Goal: Task Accomplishment & Management: Use online tool/utility

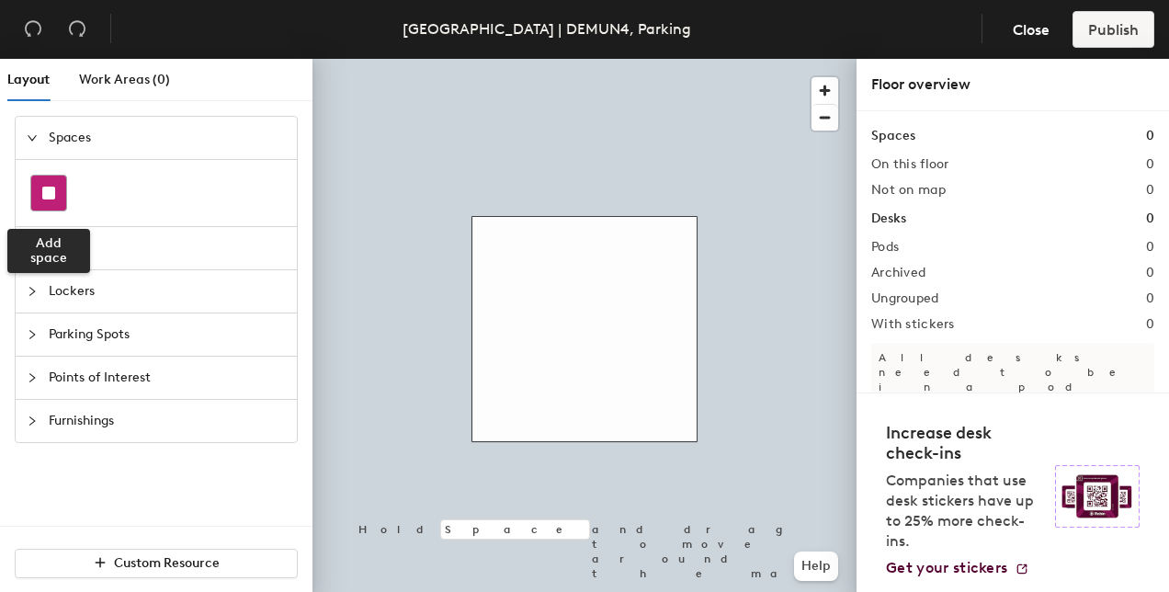
click at [52, 206] on div at bounding box center [48, 192] width 35 height 35
click at [64, 228] on span "Desks" at bounding box center [167, 248] width 237 height 42
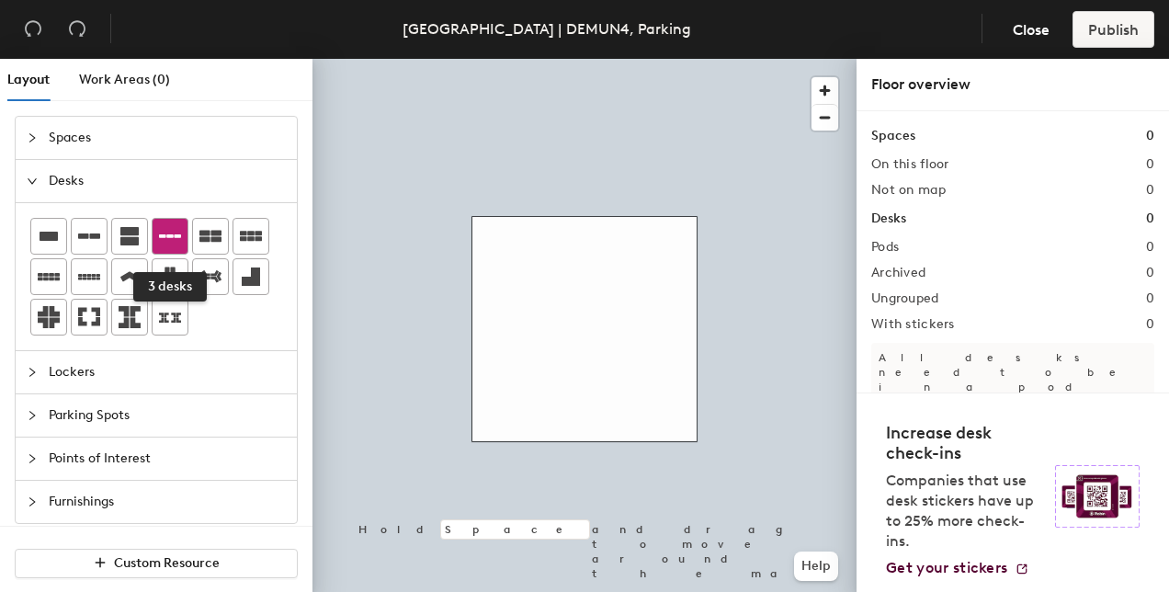
click at [155, 241] on div at bounding box center [170, 236] width 35 height 35
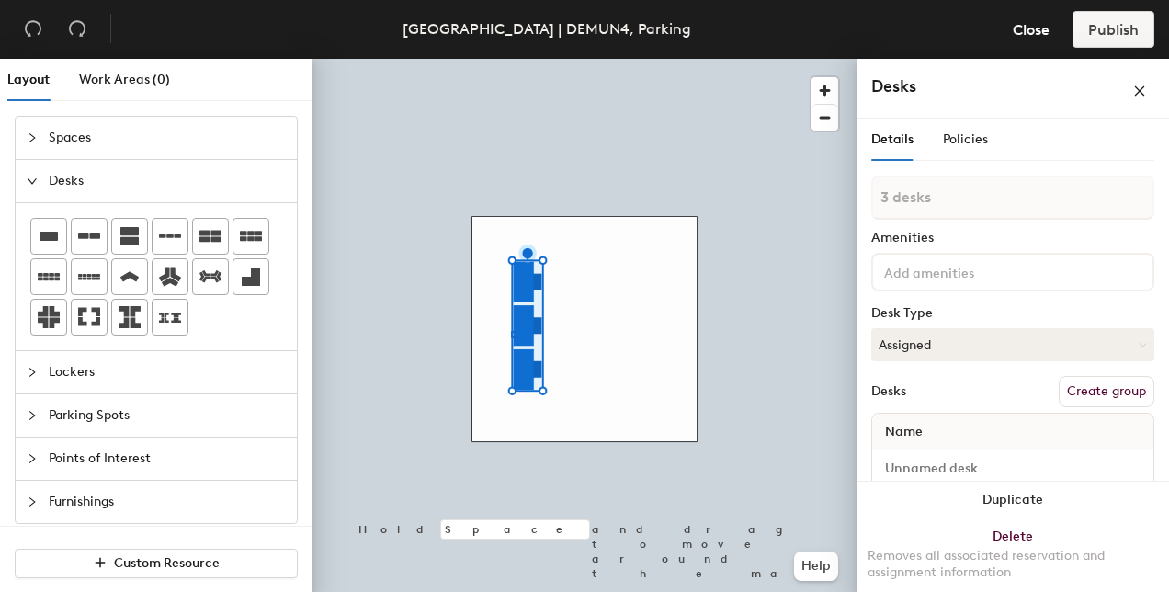
type input "1 desk"
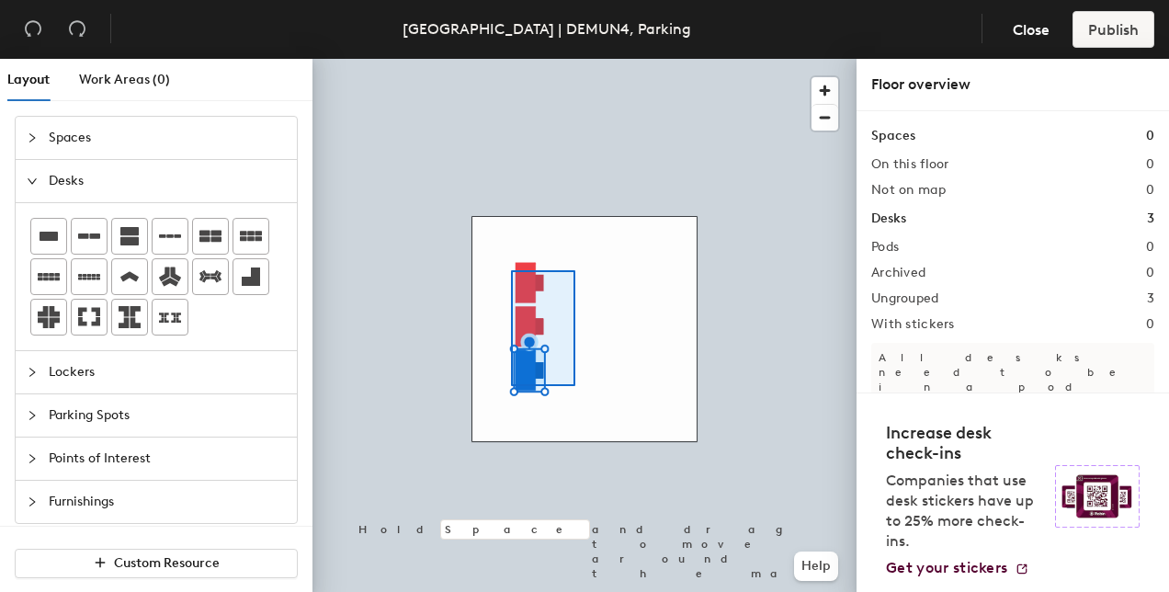
click at [511, 59] on div at bounding box center [584, 59] width 544 height 0
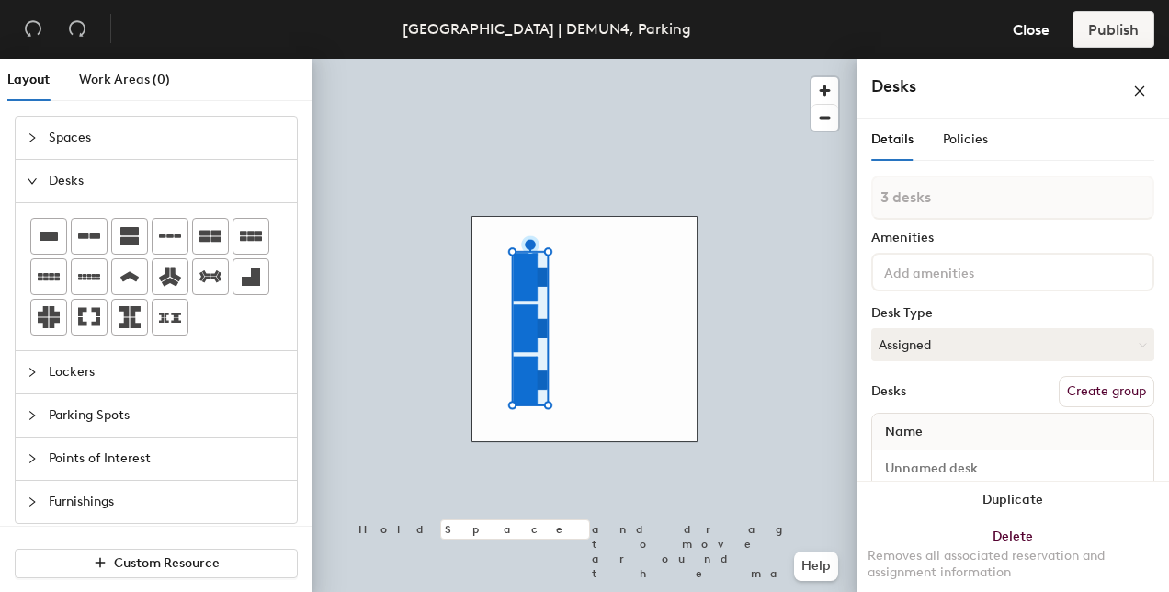
click at [1068, 393] on button "Create group" at bounding box center [1106, 391] width 96 height 31
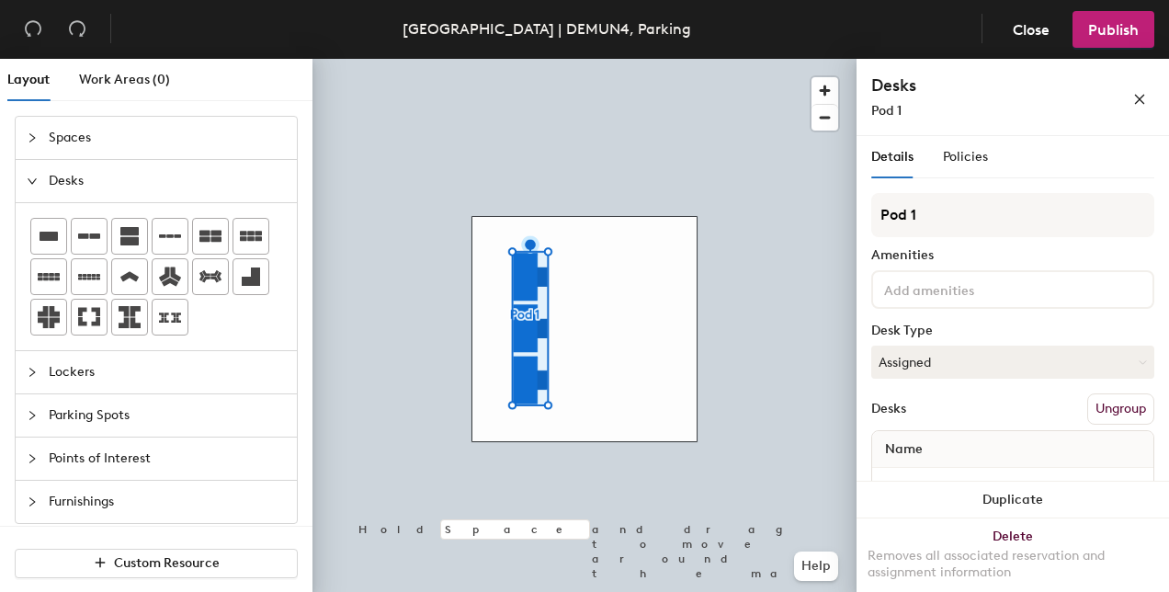
drag, startPoint x: 931, startPoint y: 220, endPoint x: 869, endPoint y: 220, distance: 61.6
click at [869, 220] on div "Details Policies Pod 1 Amenities Desk Type Assigned Desks Ungroup Name Desk 1 D…" at bounding box center [1012, 367] width 312 height 463
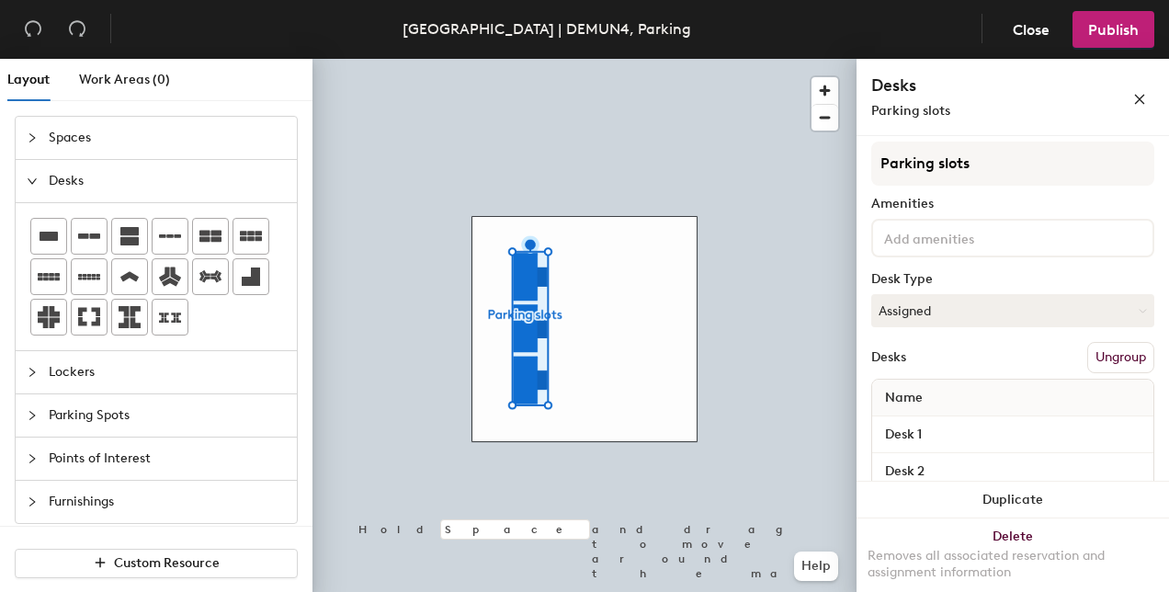
scroll to position [92, 0]
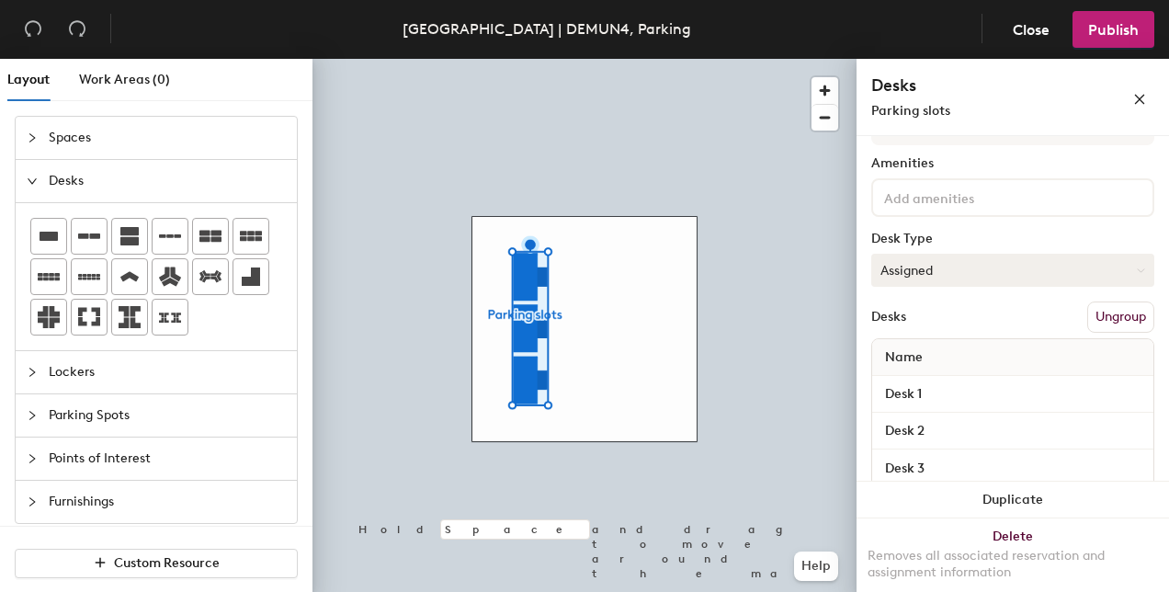
type input "Parking slots"
click at [954, 268] on button "Assigned" at bounding box center [1012, 270] width 283 height 33
click at [933, 381] on div "Hoteled" at bounding box center [964, 382] width 184 height 28
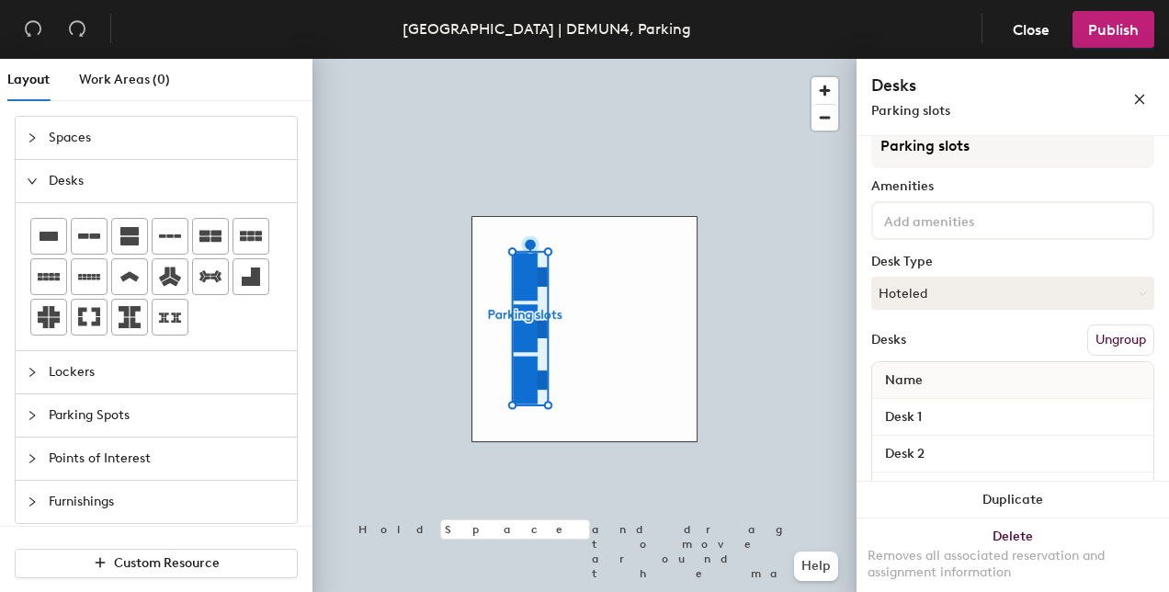
scroll to position [121, 0]
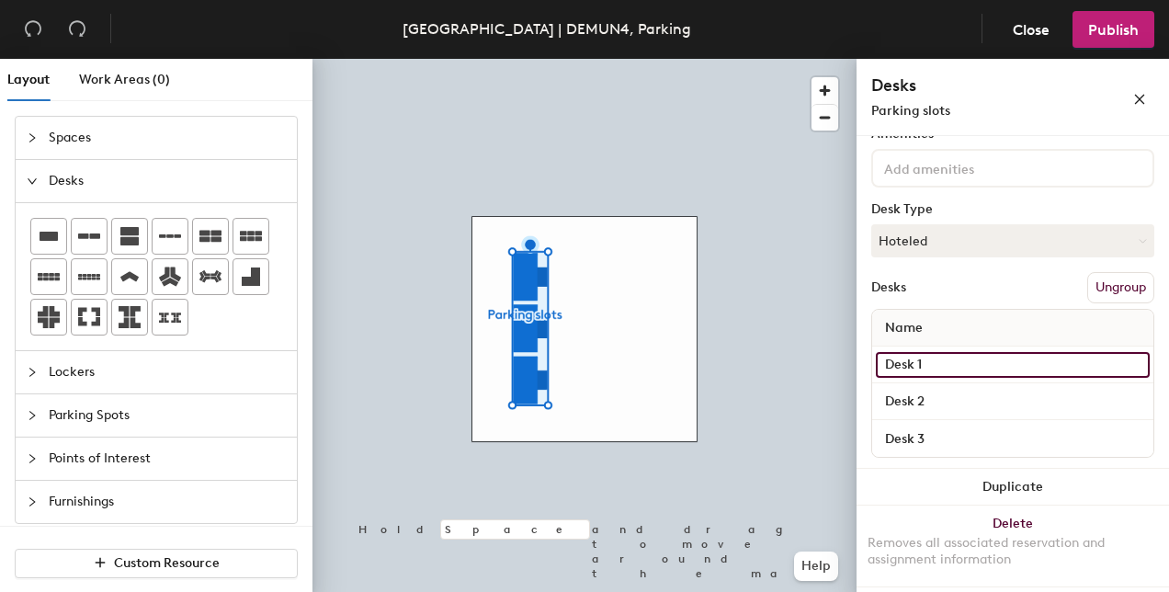
click at [898, 358] on input "Desk 1" at bounding box center [1013, 365] width 274 height 26
click at [895, 358] on input "Desk 1" at bounding box center [1013, 365] width 274 height 26
drag, startPoint x: 917, startPoint y: 367, endPoint x: 876, endPoint y: 364, distance: 40.6
click at [876, 364] on input "Desk 1" at bounding box center [1013, 365] width 274 height 26
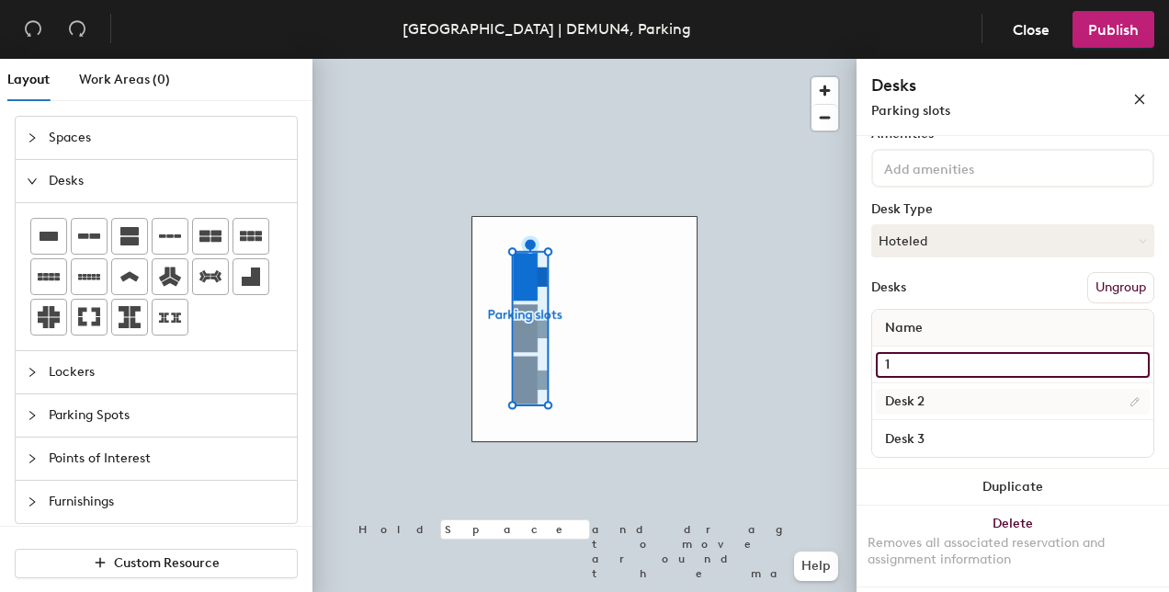
type input "1"
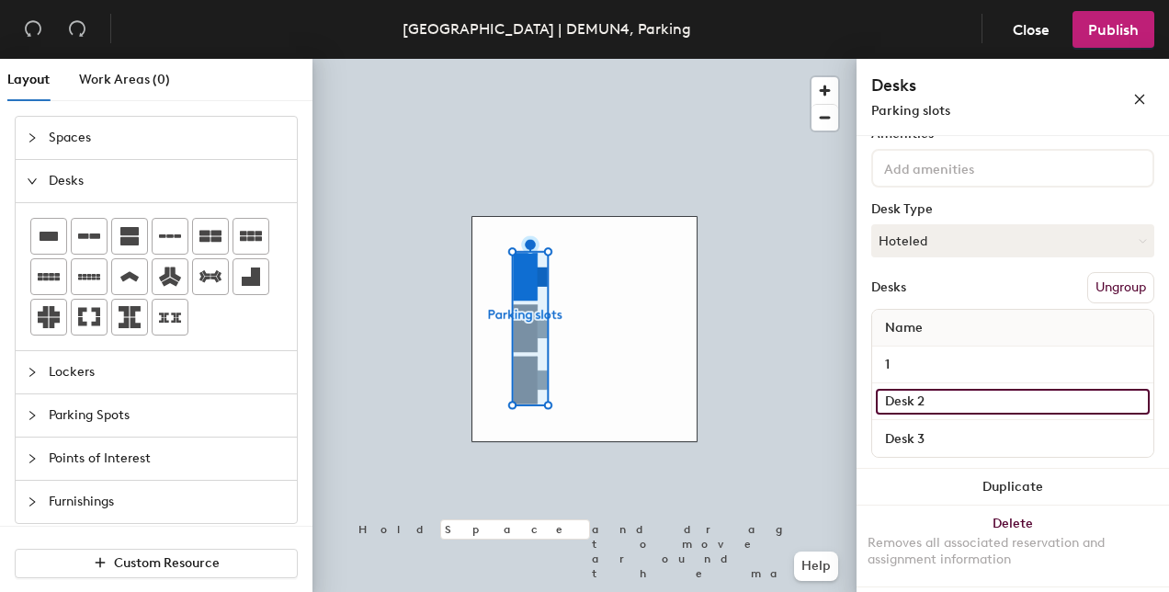
click at [927, 395] on input "Desk 2" at bounding box center [1013, 402] width 274 height 26
type input "2"
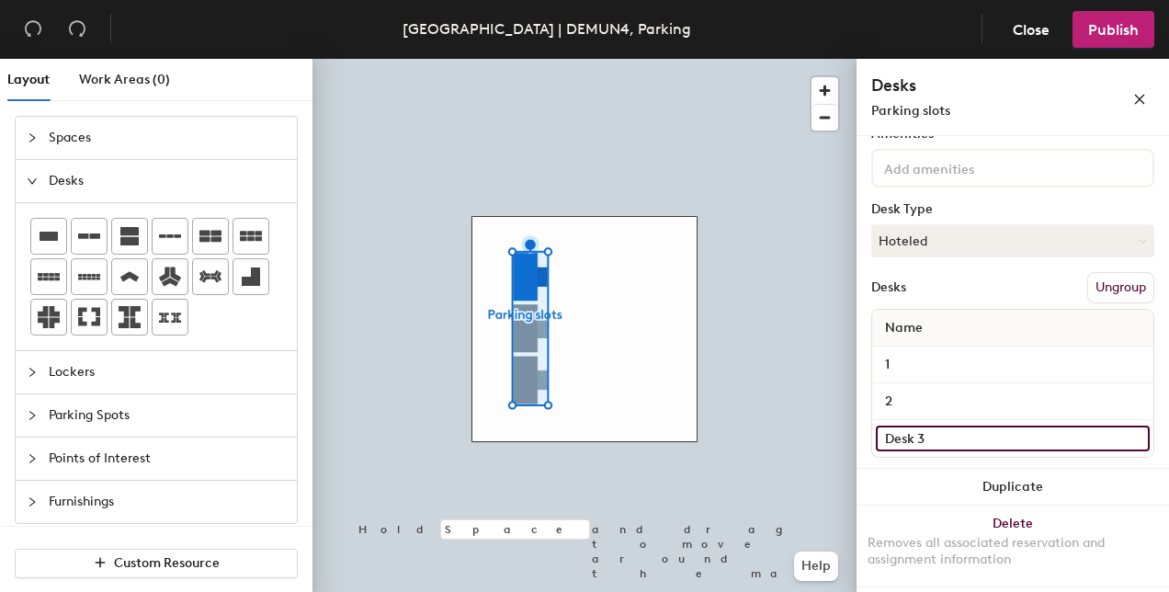
click at [915, 433] on input "Desk 3" at bounding box center [1013, 438] width 274 height 26
type input "3"
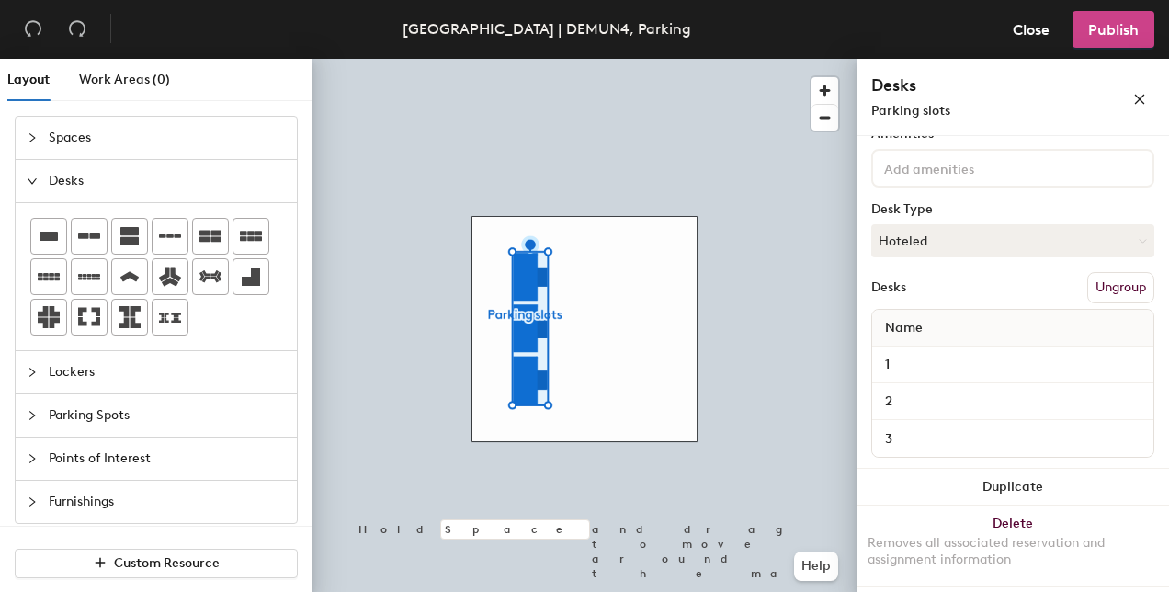
click at [1095, 45] on button "Publish" at bounding box center [1113, 29] width 82 height 37
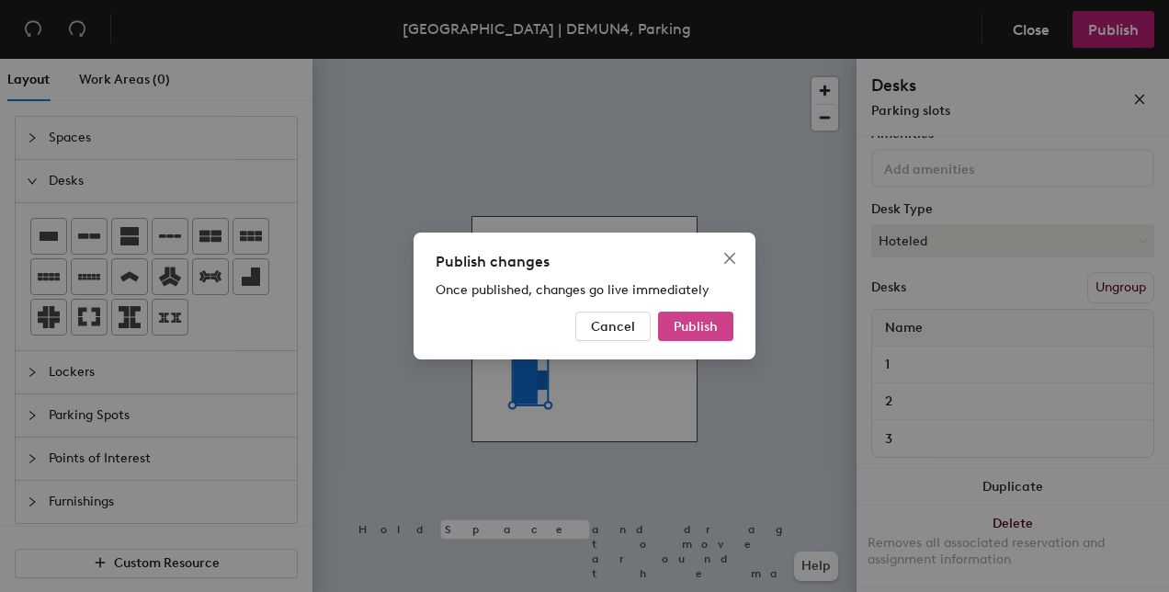
click at [710, 331] on span "Publish" at bounding box center [695, 327] width 44 height 16
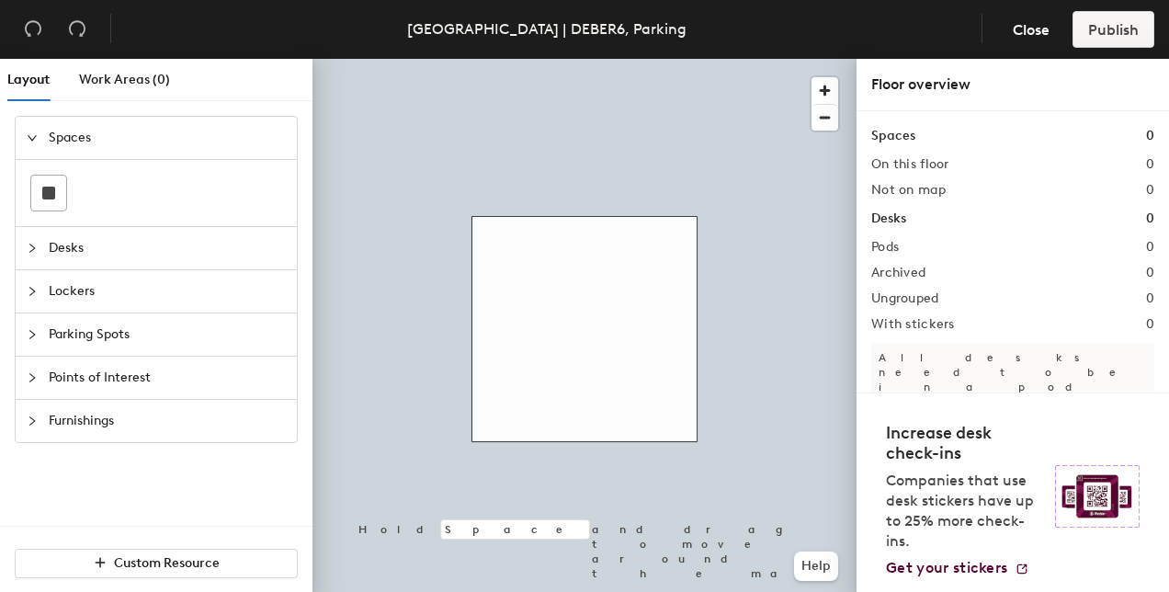
click at [145, 252] on span "Desks" at bounding box center [167, 248] width 237 height 42
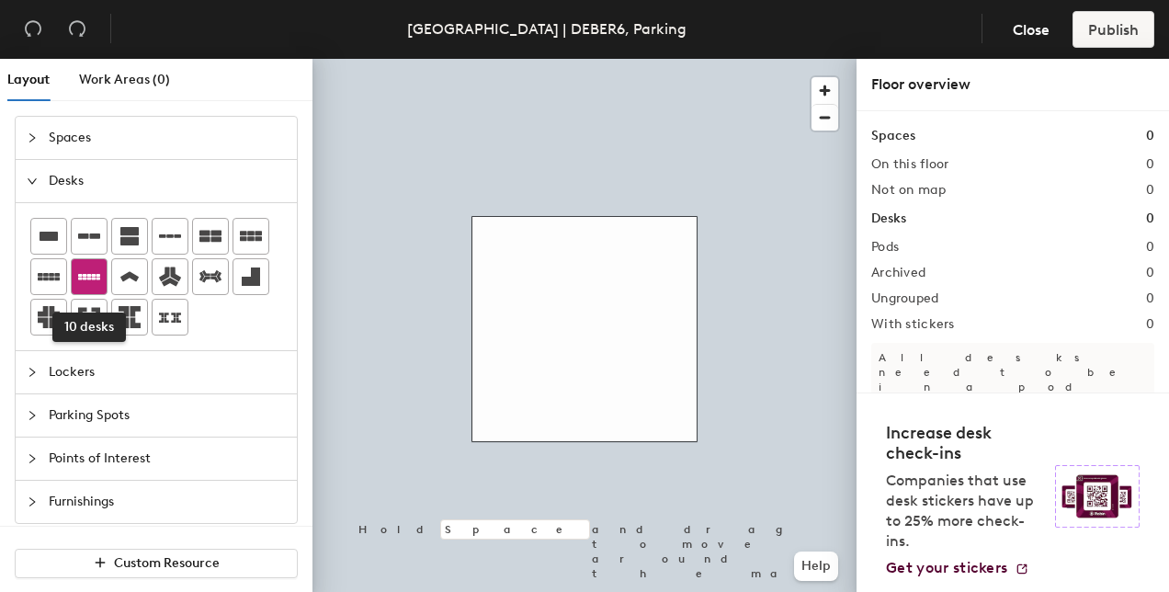
click at [79, 274] on icon at bounding box center [89, 277] width 22 height 6
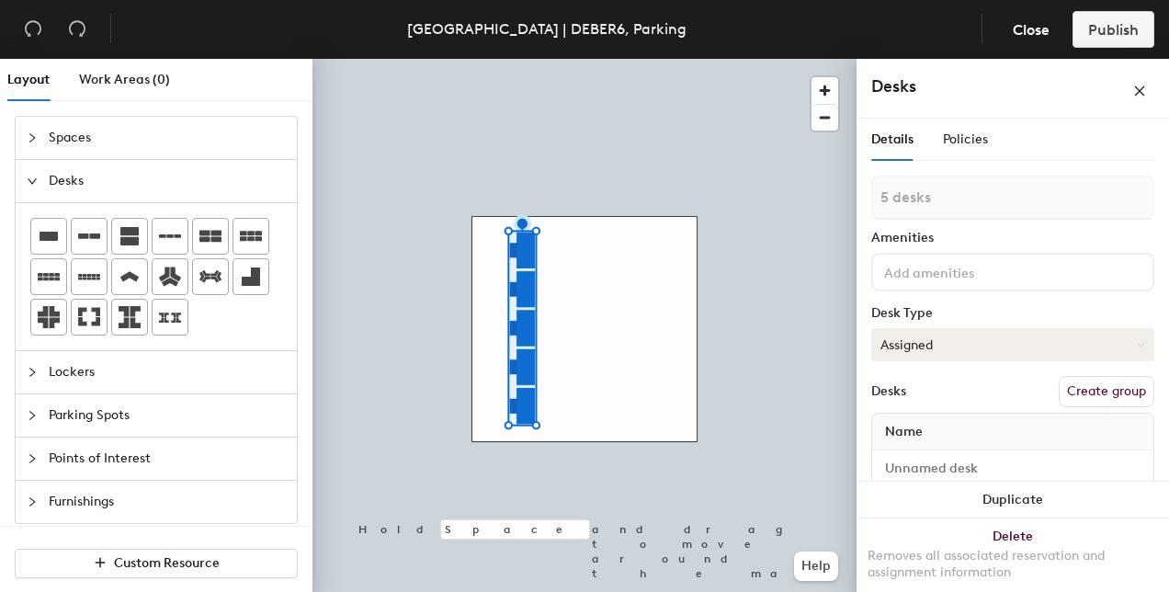
click at [1000, 332] on button "Assigned" at bounding box center [1012, 344] width 283 height 33
click at [955, 459] on div "Hoteled" at bounding box center [964, 457] width 184 height 28
click at [1058, 392] on button "Create group" at bounding box center [1106, 391] width 96 height 31
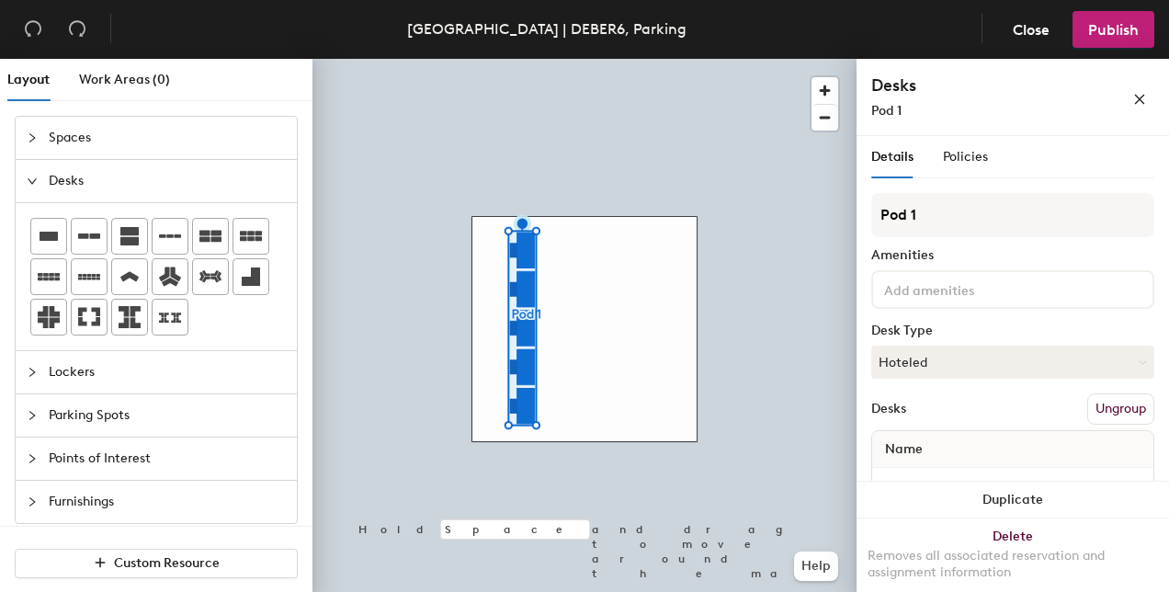
click at [837, 211] on div "Layout Work Areas (0) Spaces Desks Lockers Parking Spots Points of Interest Fur…" at bounding box center [584, 329] width 1169 height 540
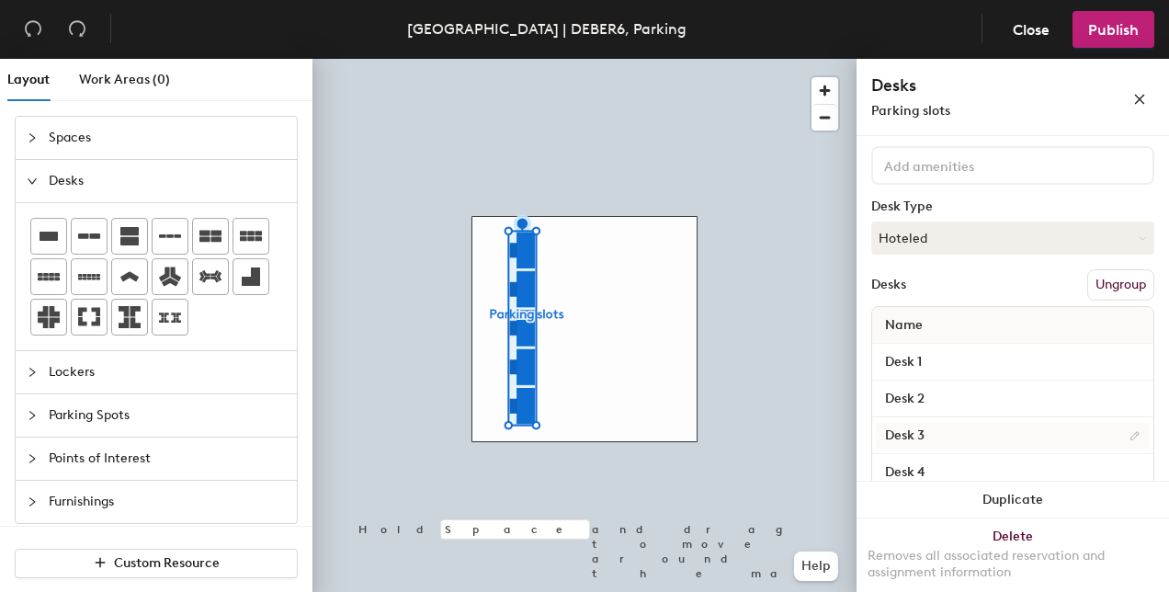
scroll to position [195, 0]
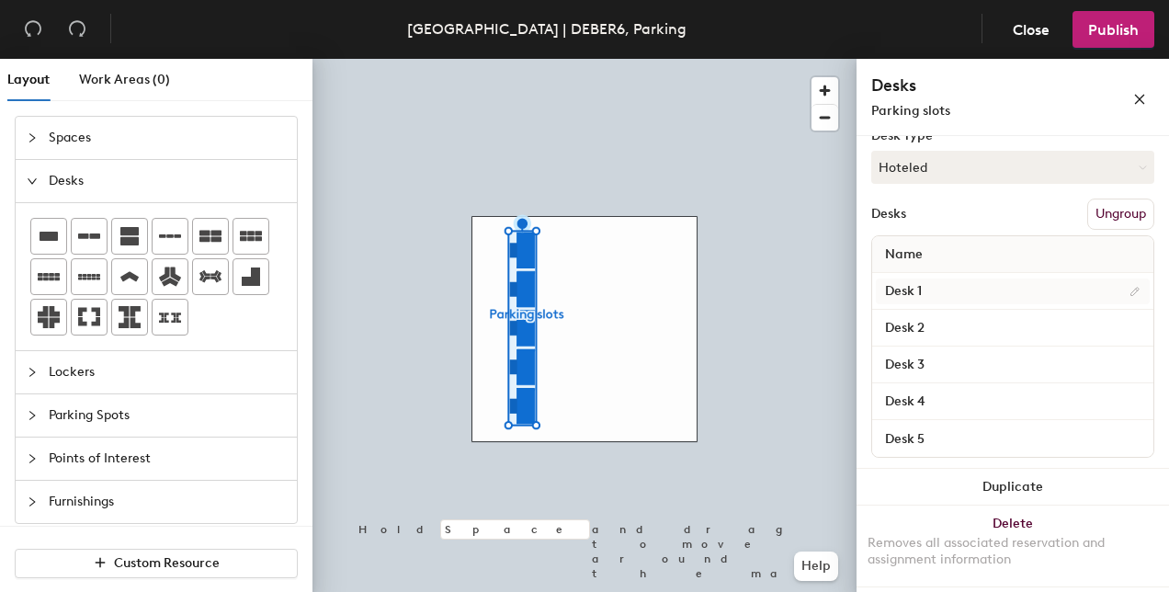
type input "Parking slots"
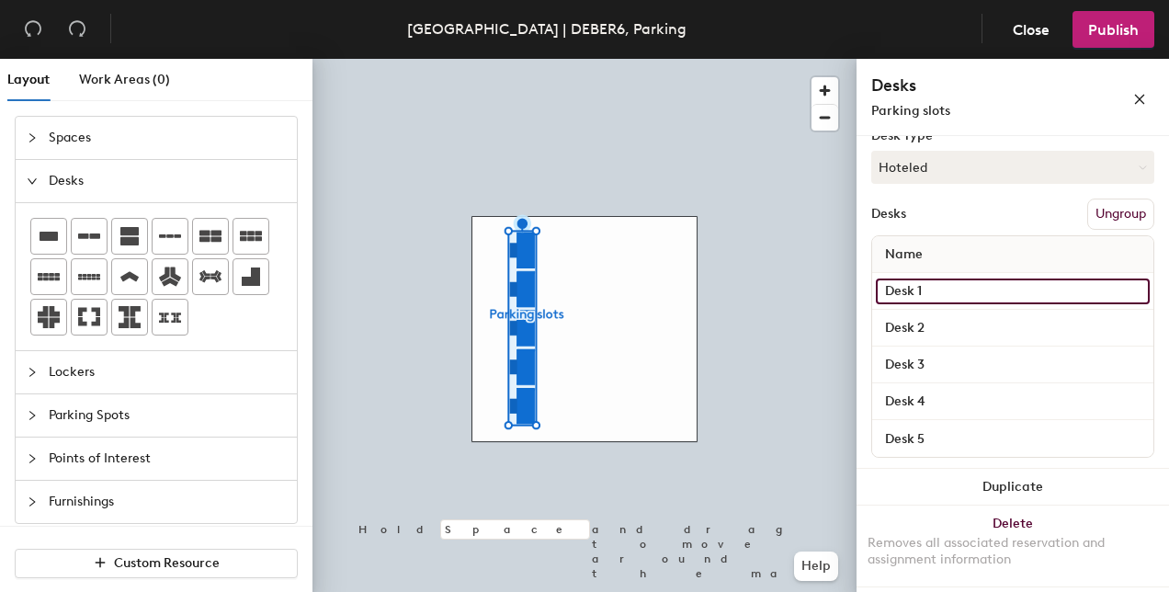
click at [929, 287] on input "Desk 1" at bounding box center [1013, 291] width 274 height 26
type input "1"
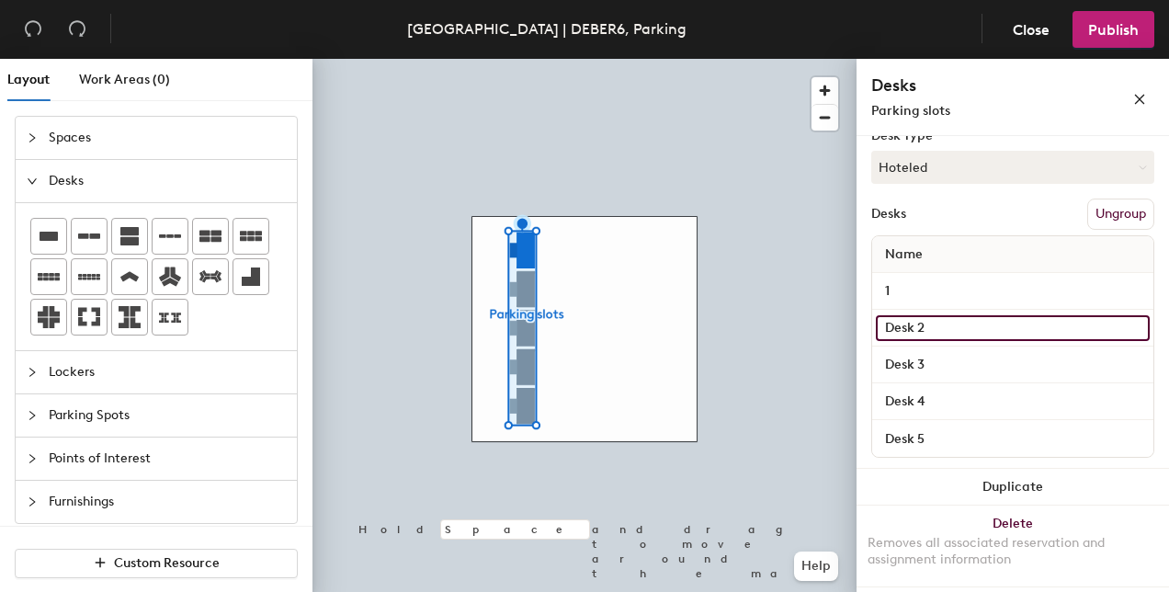
click at [924, 325] on input "Desk 2" at bounding box center [1013, 328] width 274 height 26
type input "2"
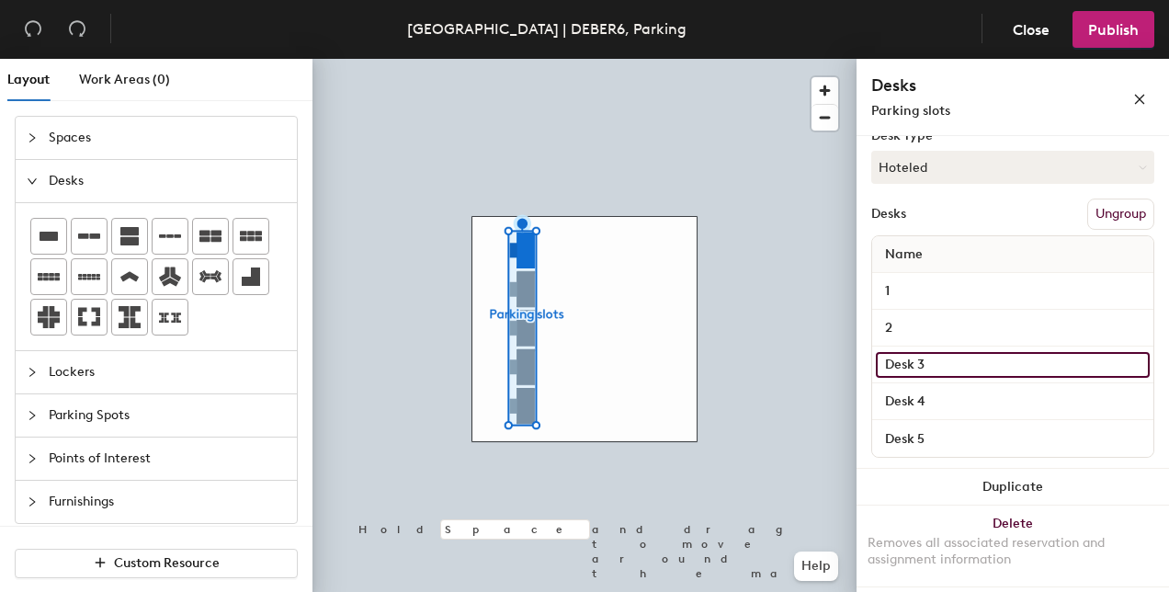
click at [934, 361] on input "Desk 3" at bounding box center [1013, 365] width 274 height 26
type input "3"
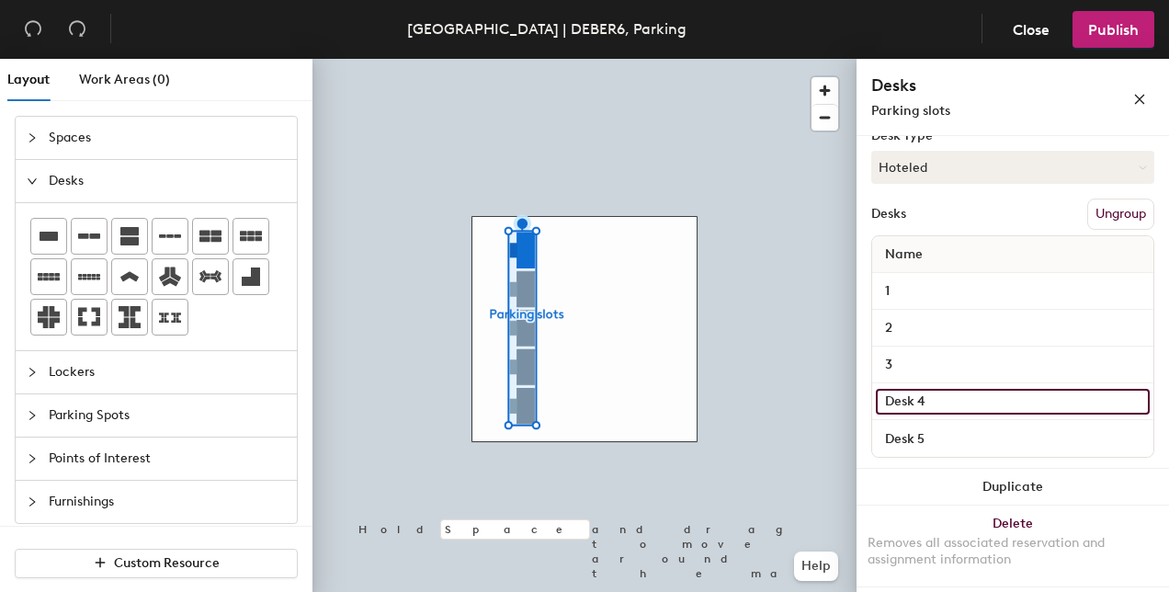
click at [933, 397] on input "Desk 4" at bounding box center [1013, 402] width 274 height 26
type input "4"
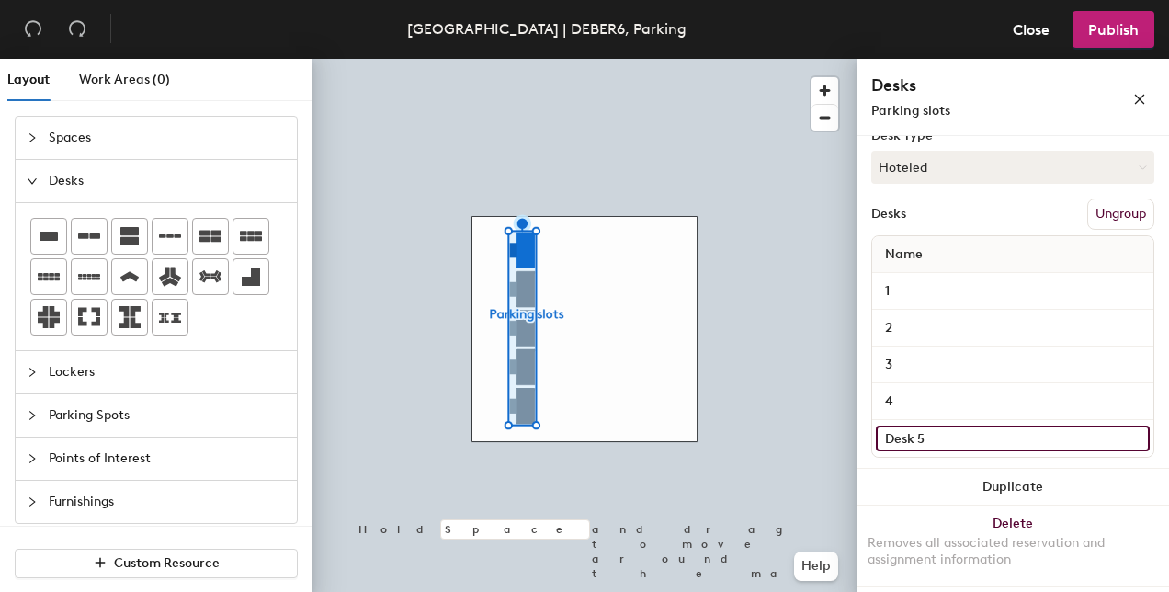
click at [934, 426] on input "Desk 5" at bounding box center [1013, 438] width 274 height 26
type input "5"
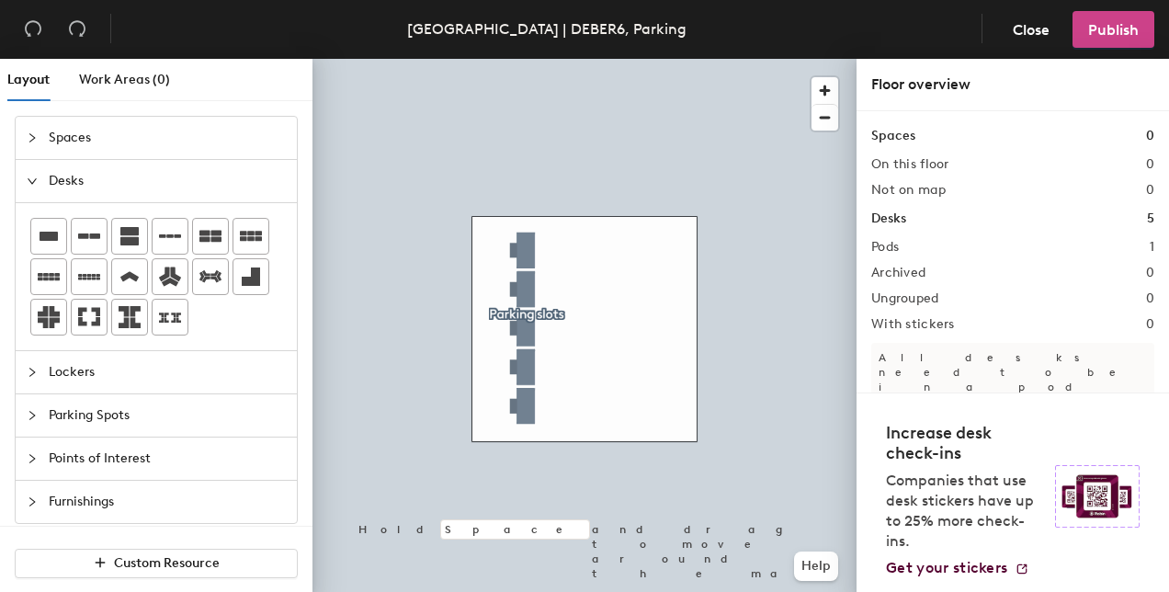
click at [1115, 29] on span "Publish" at bounding box center [1113, 29] width 51 height 17
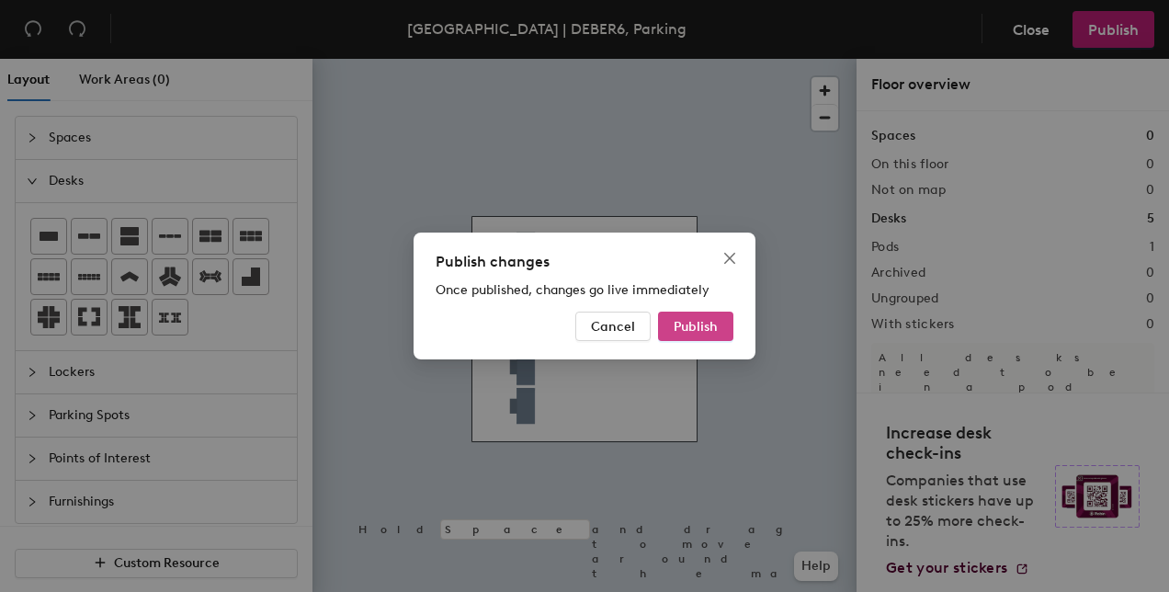
click at [699, 324] on span "Publish" at bounding box center [695, 327] width 44 height 16
